Goal: Task Accomplishment & Management: Manage account settings

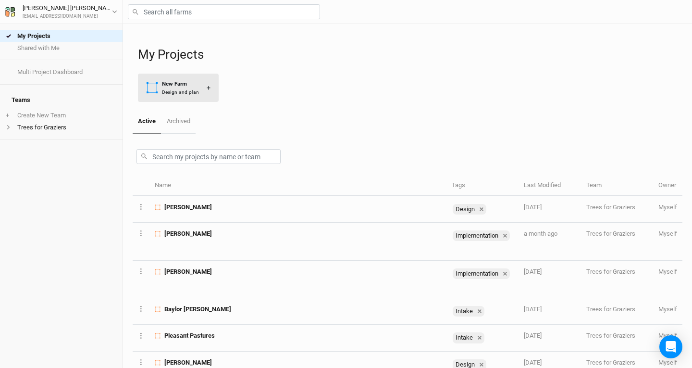
click at [197, 88] on div "Design and plan" at bounding box center [180, 91] width 37 height 7
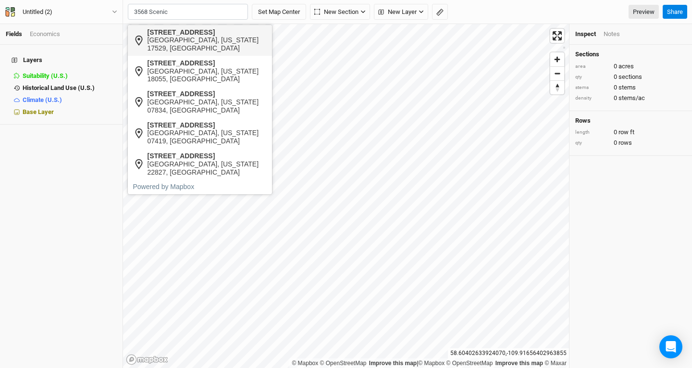
click at [196, 38] on div "[GEOGRAPHIC_DATA], [US_STATE] 17529, [GEOGRAPHIC_DATA]" at bounding box center [208, 44] width 120 height 16
type input "[STREET_ADDRESS][US_STATE]"
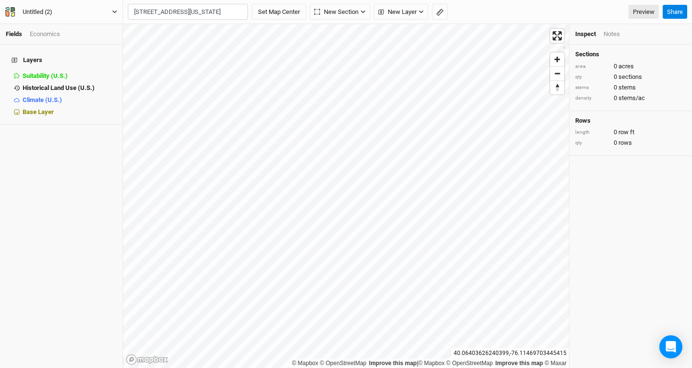
click at [45, 12] on div "Untitled (2)" at bounding box center [38, 12] width 30 height 10
click at [74, 35] on button "Project Settings" at bounding box center [80, 39] width 76 height 13
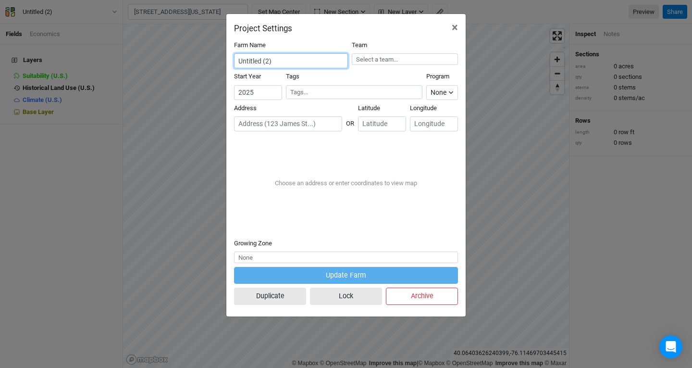
click at [284, 60] on input "Untitled (2)" at bounding box center [291, 60] width 114 height 15
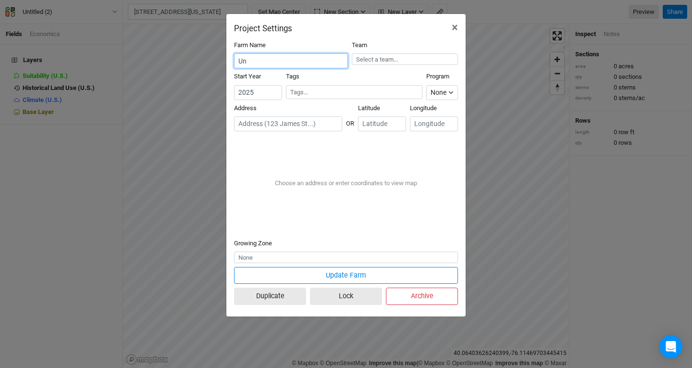
type input "U"
type input "[PERSON_NAME]"
click at [418, 60] on input "text" at bounding box center [405, 59] width 107 height 12
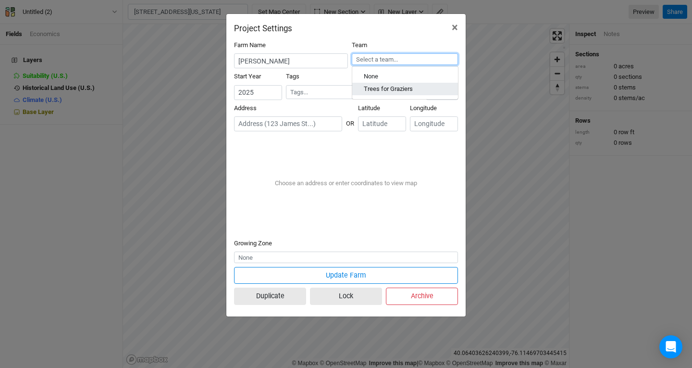
click at [401, 85] on div "Trees for Graziers" at bounding box center [388, 89] width 49 height 9
type input "Trees for Graziers"
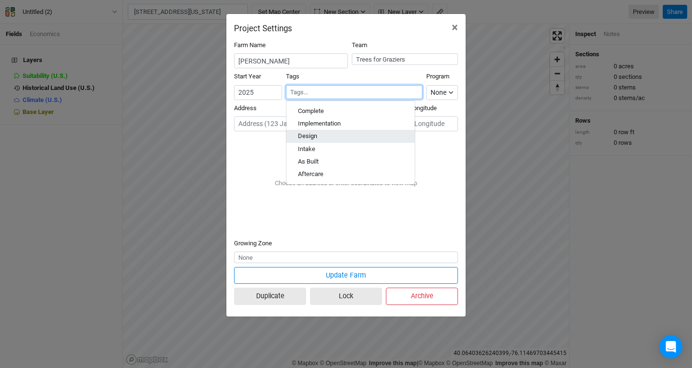
click at [326, 135] on div "Design" at bounding box center [350, 136] width 105 height 9
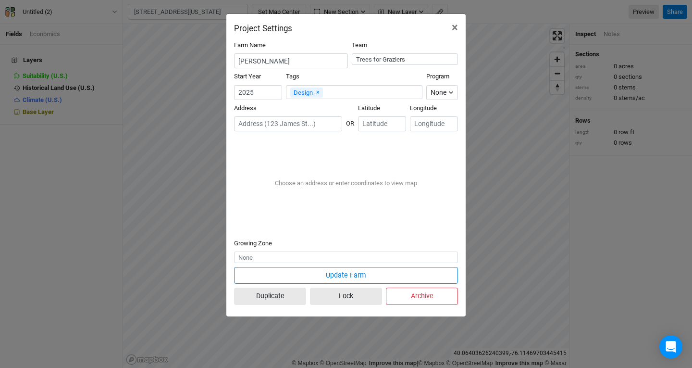
click at [278, 124] on input "text" at bounding box center [288, 123] width 108 height 15
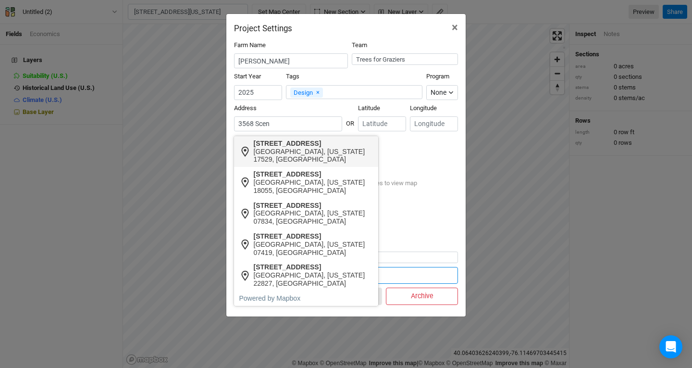
click at [296, 154] on div "[GEOGRAPHIC_DATA], [US_STATE] 17529, [GEOGRAPHIC_DATA]" at bounding box center [314, 156] width 120 height 16
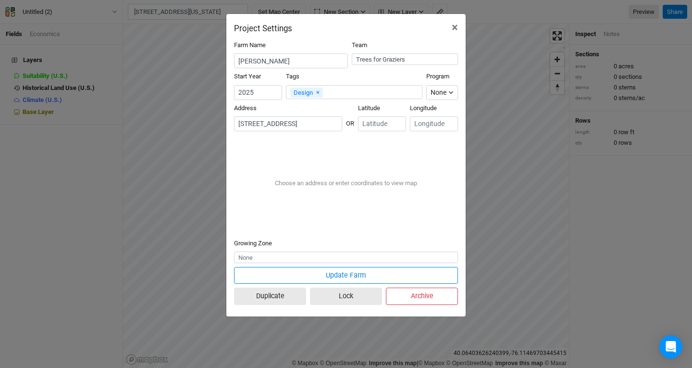
type input "[STREET_ADDRESS][US_STATE]"
type input "40.05851"
type input "-76.10635"
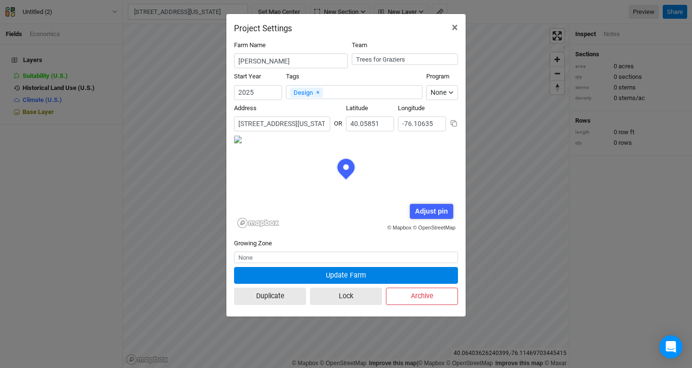
scroll to position [48, 112]
click at [300, 258] on input "text" at bounding box center [346, 257] width 224 height 12
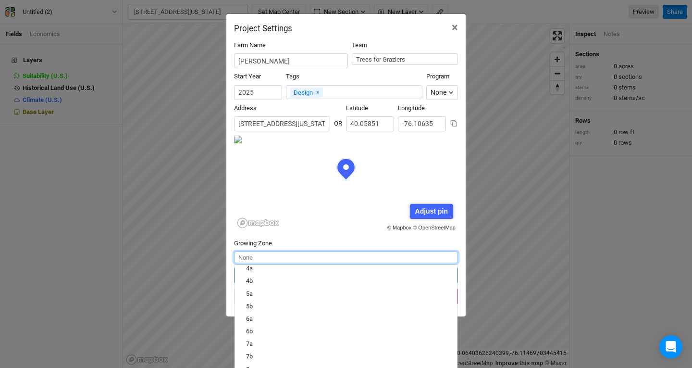
scroll to position [83, 0]
click at [253, 357] on div "7b" at bounding box center [346, 355] width 200 height 9
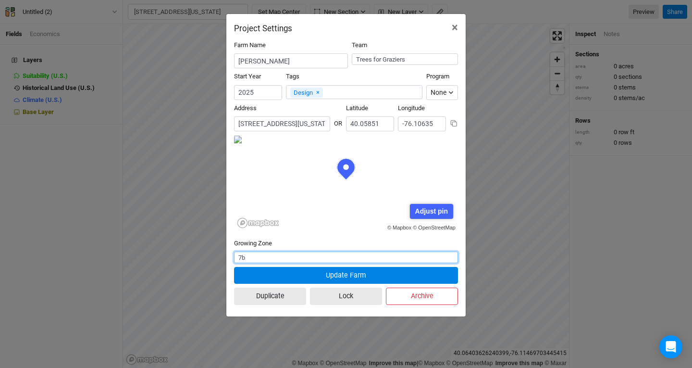
type input "7b"
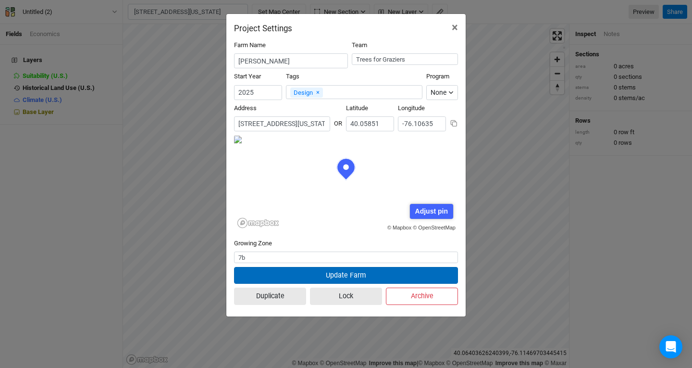
click at [346, 273] on button "Update Farm" at bounding box center [346, 275] width 224 height 17
